Goal: Task Accomplishment & Management: Complete application form

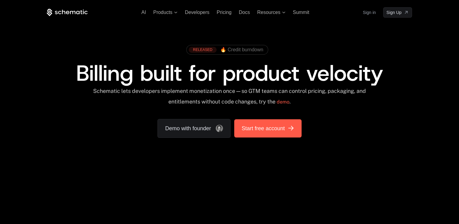
click at [288, 132] on link "Start free account" at bounding box center [267, 128] width 67 height 18
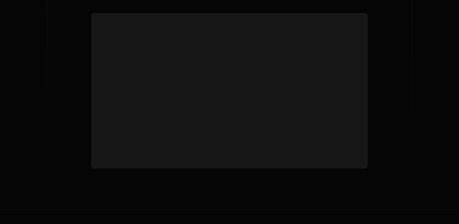
scroll to position [2368, 0]
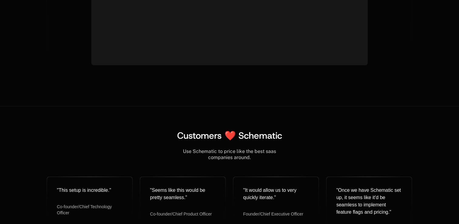
scroll to position [2368, 0]
